Goal: Information Seeking & Learning: Learn about a topic

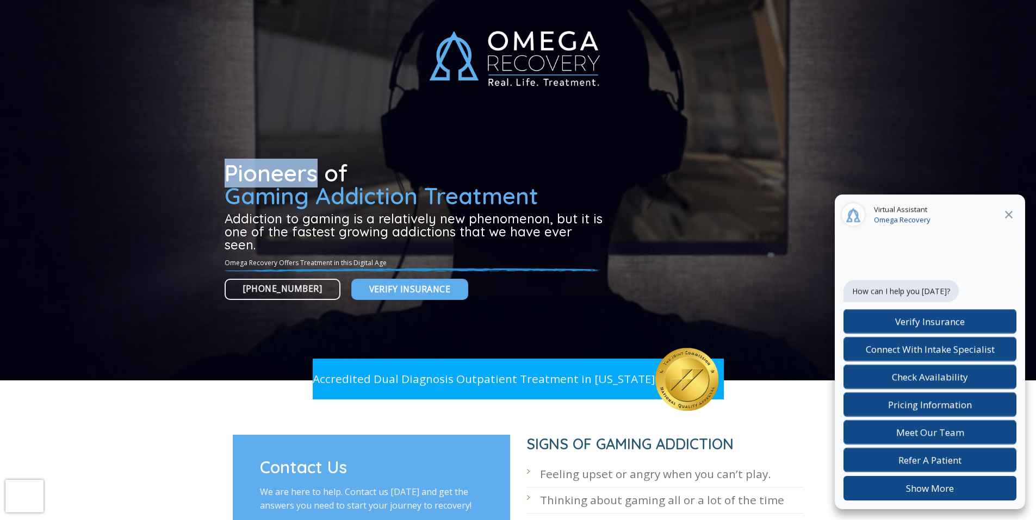
click at [247, 181] on h1 "Pioneers of Gaming Addiction Treatment" at bounding box center [415, 185] width 382 height 46
click at [247, 180] on h1 "Pioneers of Gaming Addiction Treatment" at bounding box center [415, 185] width 382 height 46
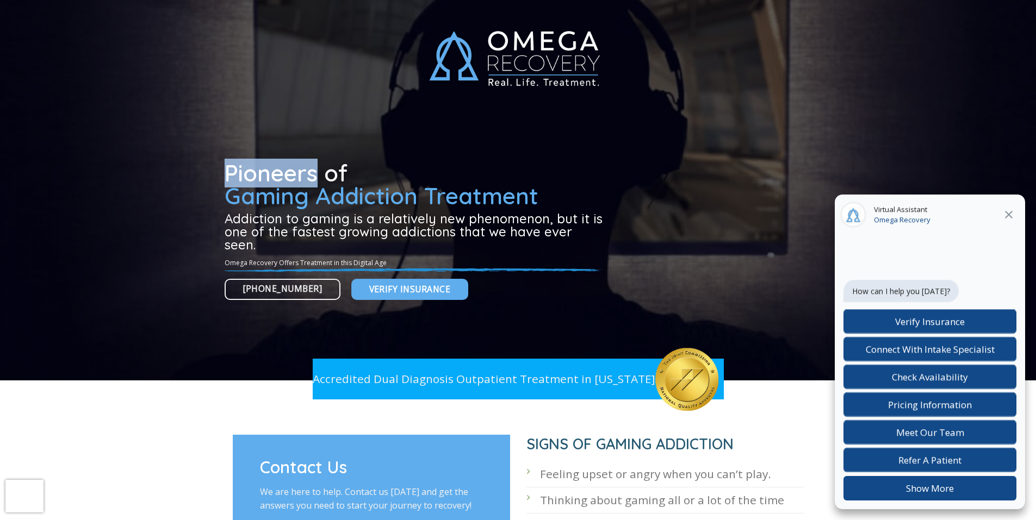
click at [247, 180] on h1 "Pioneers of Gaming Addiction Treatment" at bounding box center [415, 185] width 382 height 46
click at [247, 181] on h1 "Pioneers of Gaming Addiction Treatment" at bounding box center [415, 185] width 382 height 46
click at [247, 180] on h1 "Pioneers of Gaming Addiction Treatment" at bounding box center [415, 185] width 382 height 46
